Goal: Information Seeking & Learning: Find specific fact

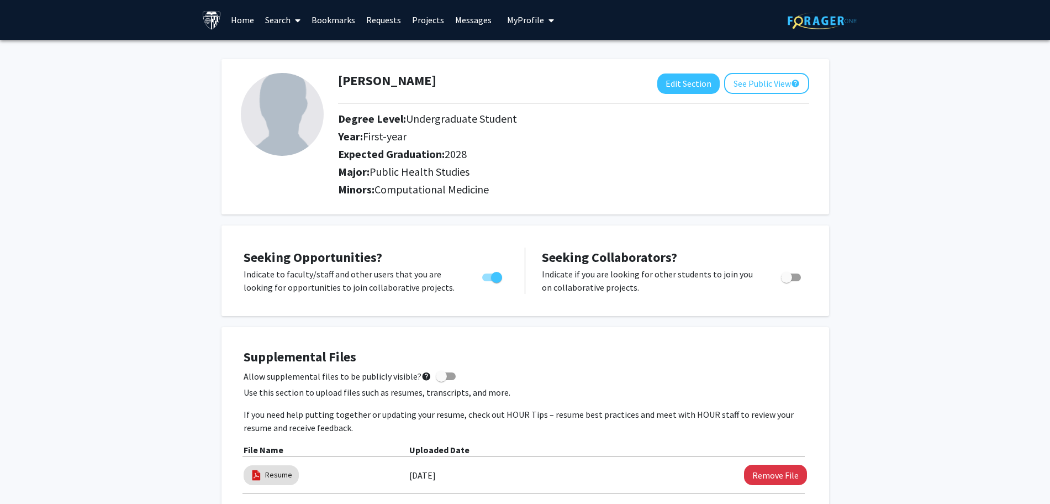
click at [269, 20] on link "Search" at bounding box center [283, 20] width 46 height 39
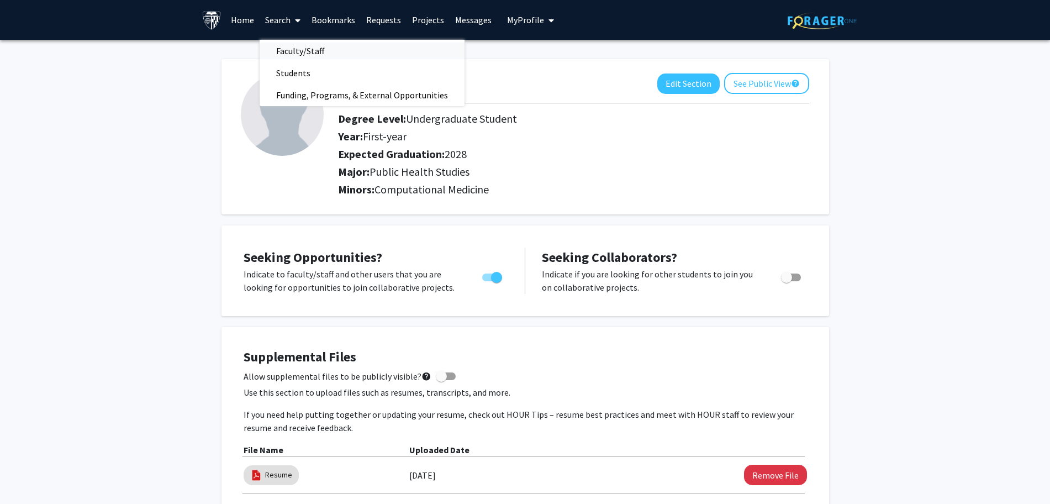
click at [301, 52] on span "Faculty/Staff" at bounding box center [300, 51] width 81 height 22
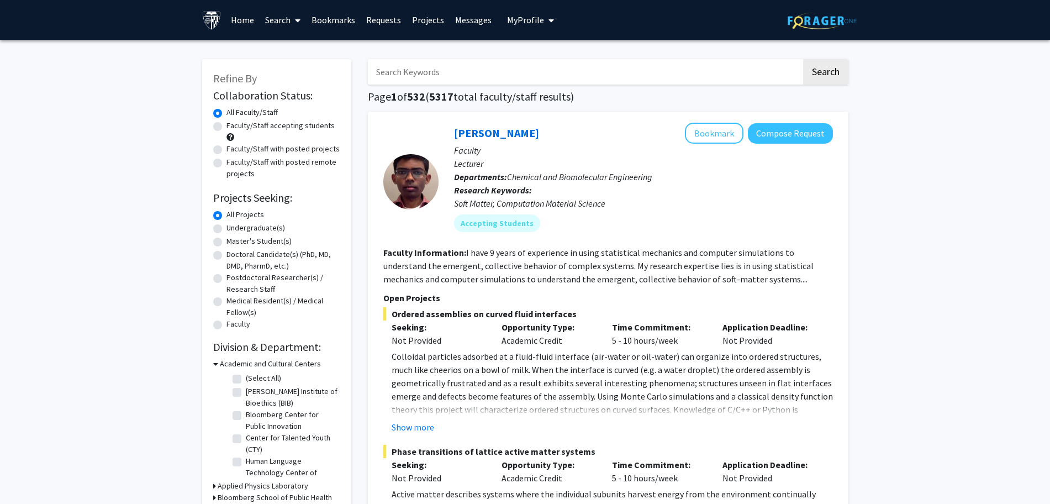
click at [497, 61] on input "Search Keywords" at bounding box center [585, 71] width 434 height 25
click at [803, 59] on button "Search" at bounding box center [825, 71] width 45 height 25
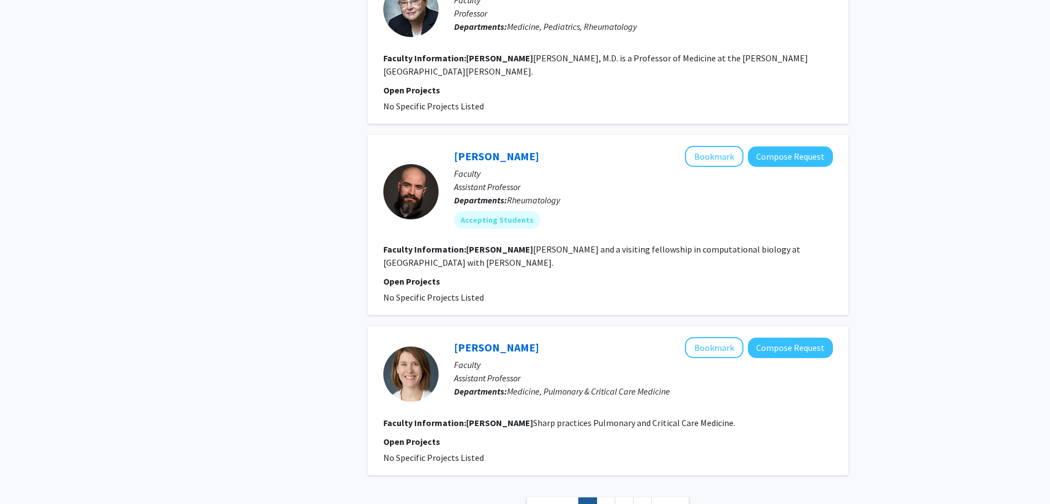
scroll to position [1645, 0]
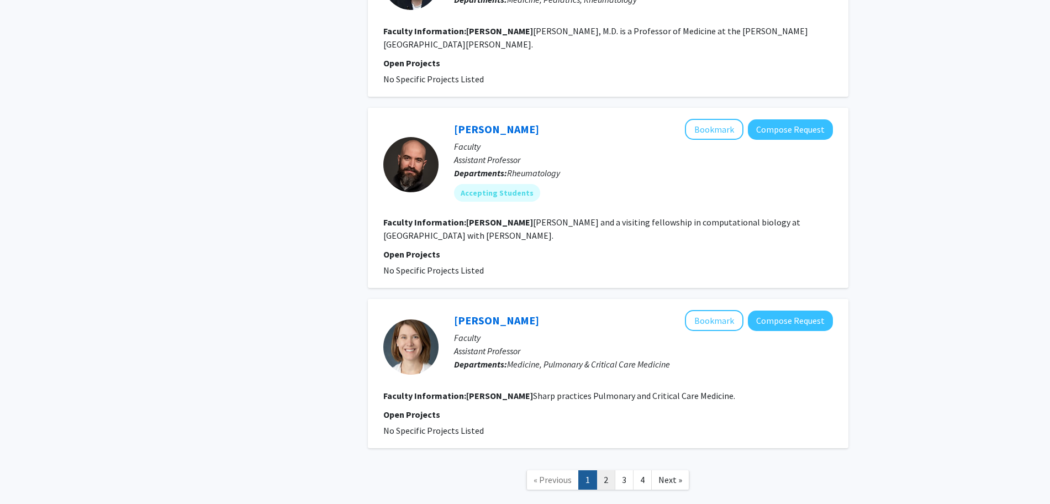
click at [600, 470] on link "2" at bounding box center [606, 479] width 19 height 19
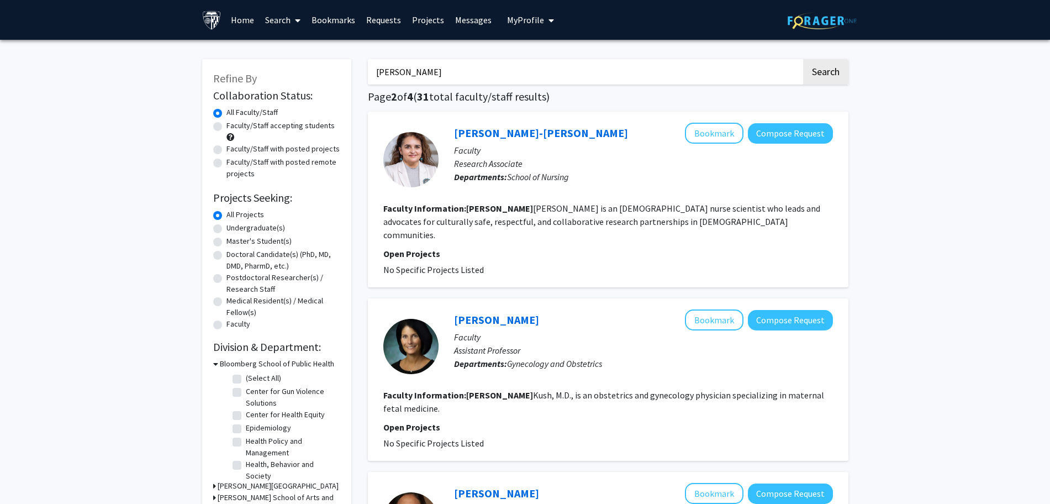
click at [507, 72] on input "[PERSON_NAME]" at bounding box center [585, 71] width 434 height 25
click at [803, 59] on button "Search" at bounding box center [825, 71] width 45 height 25
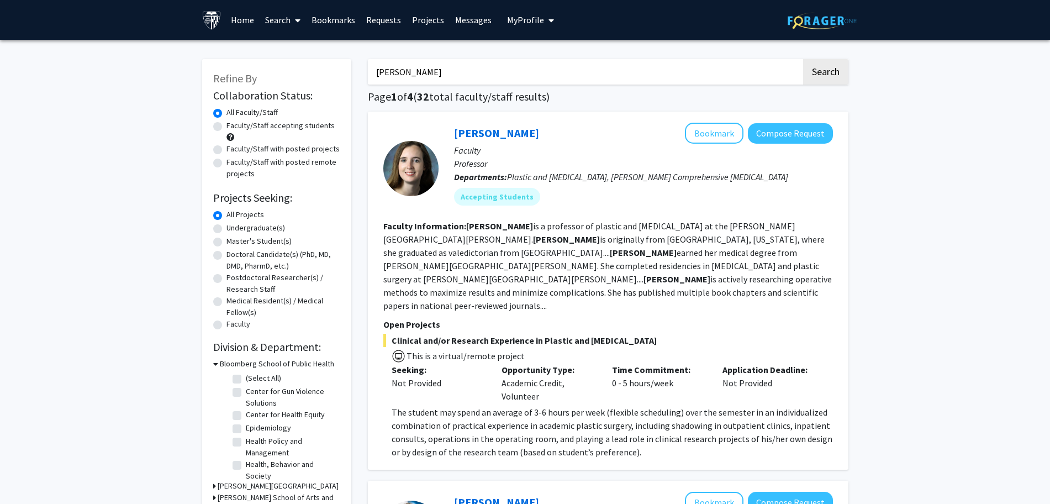
drag, startPoint x: 459, startPoint y: 75, endPoint x: 409, endPoint y: 75, distance: 49.2
click at [409, 75] on input "[PERSON_NAME]" at bounding box center [585, 71] width 434 height 25
type input "[PERSON_NAME]"
click at [803, 59] on button "Search" at bounding box center [825, 71] width 45 height 25
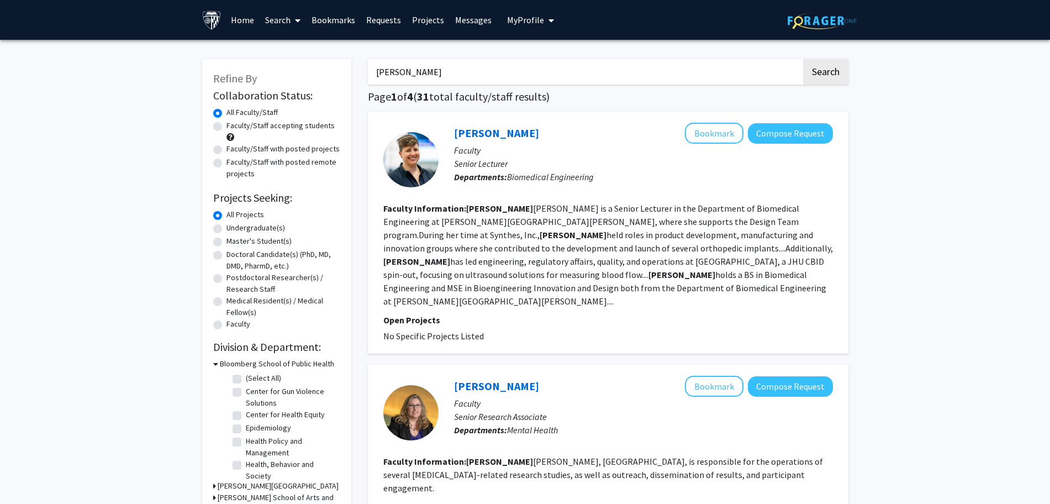
drag, startPoint x: 422, startPoint y: 69, endPoint x: 321, endPoint y: 74, distance: 100.7
type input "P"
type input "Medicine"
click at [803, 59] on button "Search" at bounding box center [825, 71] width 45 height 25
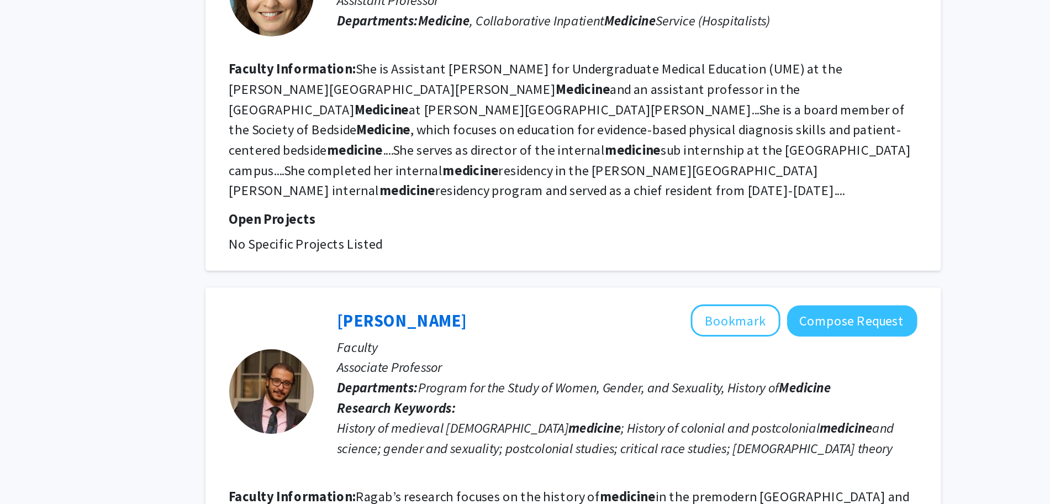
scroll to position [2319, 0]
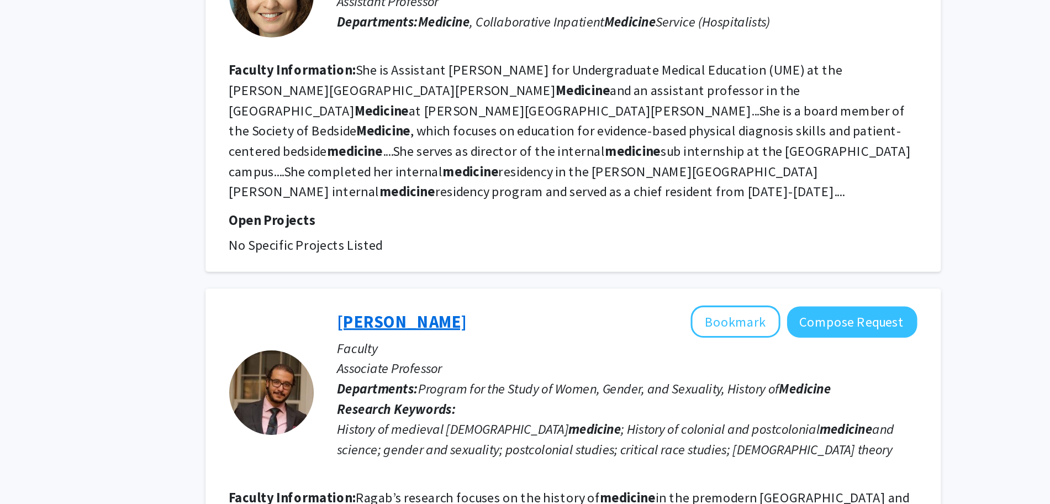
click at [500, 203] on link "[PERSON_NAME]" at bounding box center [496, 210] width 85 height 14
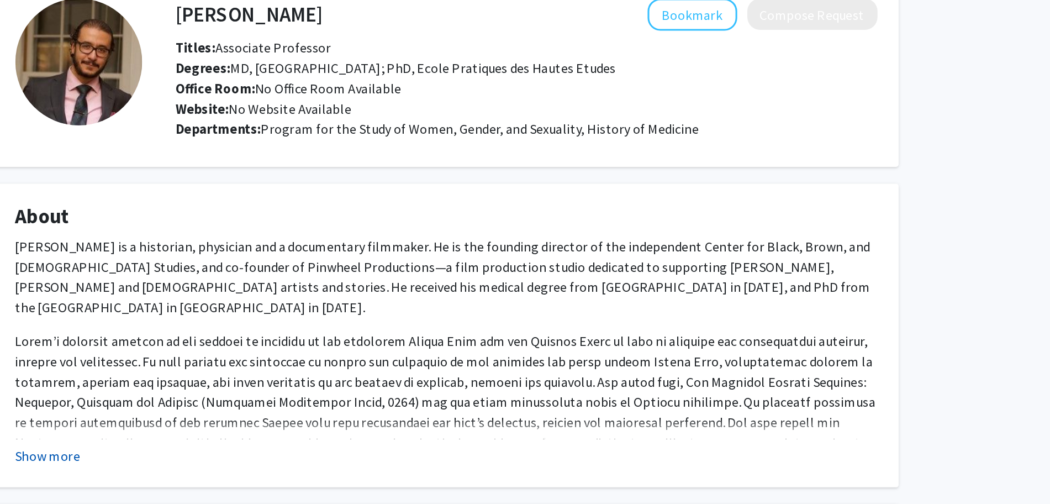
click at [264, 362] on button "Show more" at bounding box center [265, 360] width 43 height 13
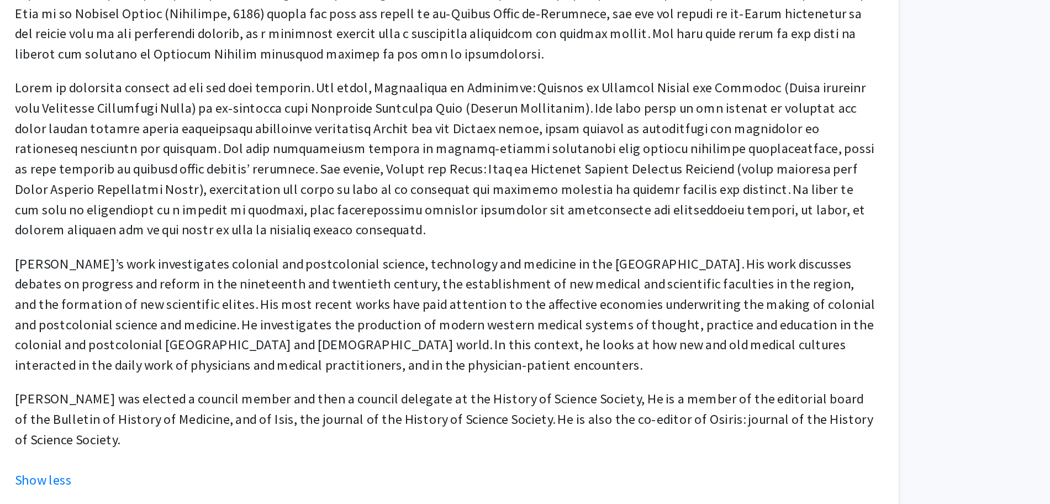
scroll to position [238, 0]
